Goal: Transaction & Acquisition: Purchase product/service

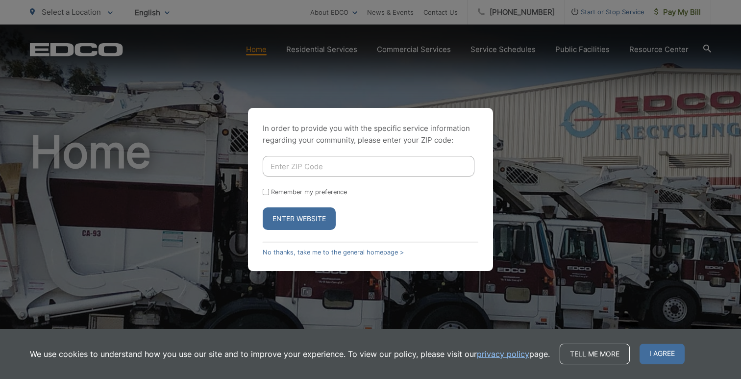
click at [297, 162] on input "Enter ZIP Code" at bounding box center [369, 166] width 212 height 21
type input "92069"
click at [265, 194] on input "Remember my preference" at bounding box center [266, 192] width 6 height 6
checkbox input "true"
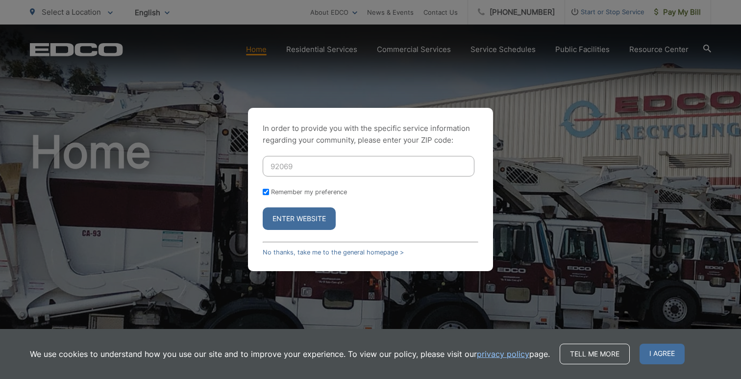
click at [309, 219] on button "Enter Website" at bounding box center [299, 218] width 73 height 23
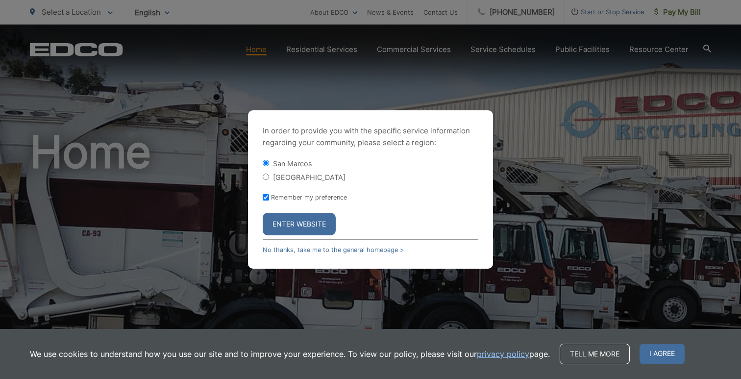
click at [310, 224] on button "Enter Website" at bounding box center [299, 224] width 73 height 23
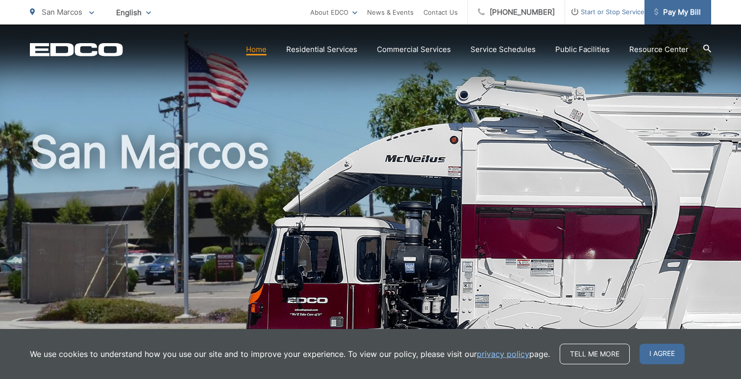
click at [683, 13] on span "Pay My Bill" at bounding box center [678, 12] width 47 height 12
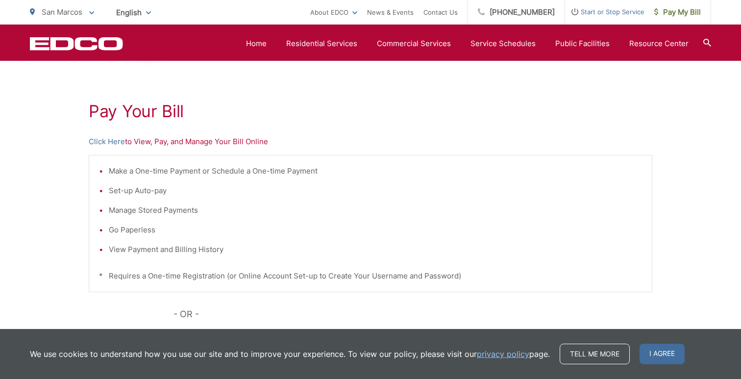
scroll to position [149, 0]
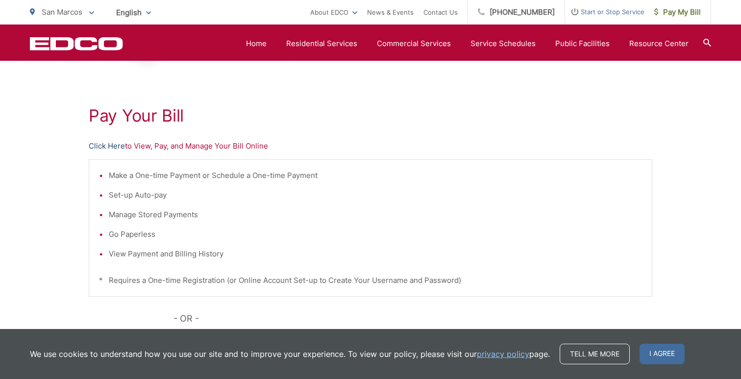
click at [110, 147] on link "Click Here" at bounding box center [107, 146] width 36 height 12
